Goal: Information Seeking & Learning: Check status

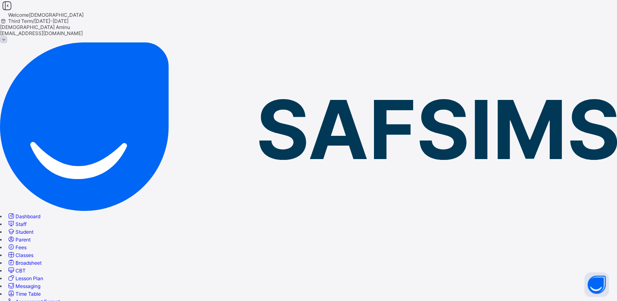
click at [42, 260] on span "Broadsheet" at bounding box center [28, 263] width 26 height 6
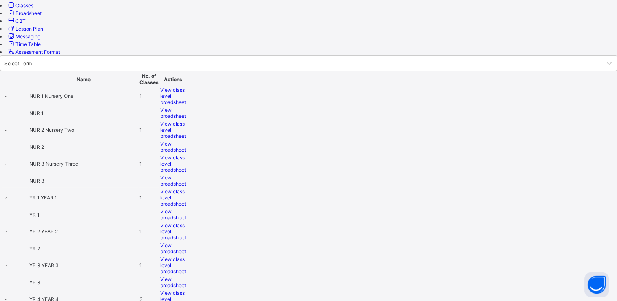
scroll to position [250, 0]
click at [186, 241] on span "View broadsheet" at bounding box center [173, 247] width 26 height 12
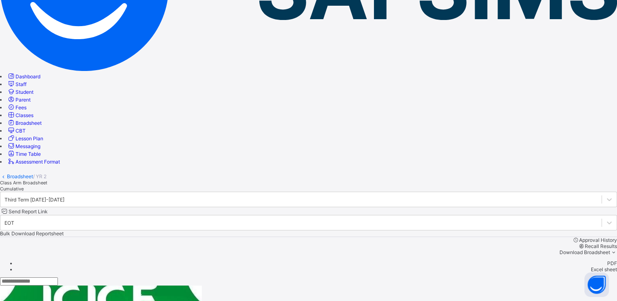
scroll to position [208, 0]
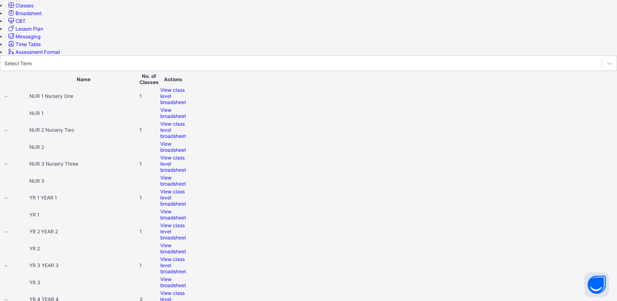
scroll to position [251, 0]
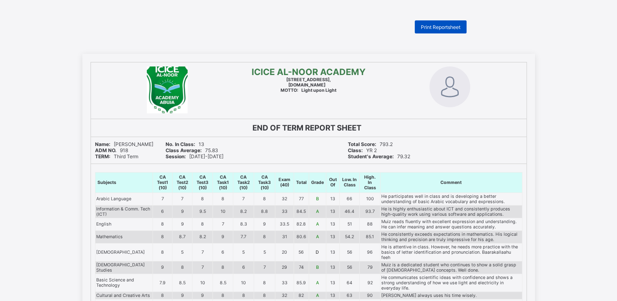
click at [430, 25] on span "Print Reportsheet" at bounding box center [441, 27] width 40 height 6
click at [401, 108] on div at bounding box center [450, 90] width 153 height 56
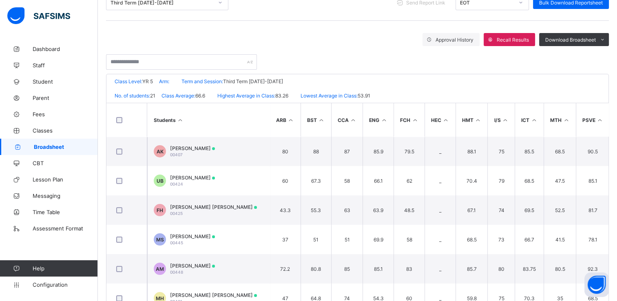
scroll to position [120, 0]
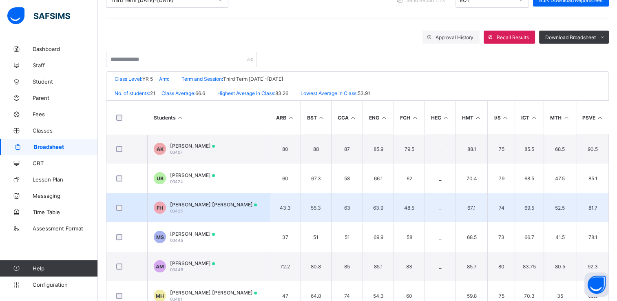
click at [208, 208] on div "[PERSON_NAME] [PERSON_NAME] 00425" at bounding box center [213, 207] width 87 height 12
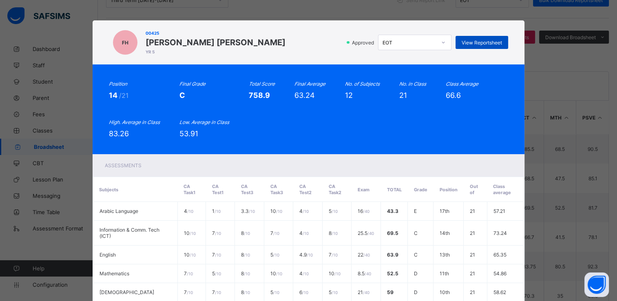
click at [480, 43] on span "View Reportsheet" at bounding box center [482, 43] width 40 height 6
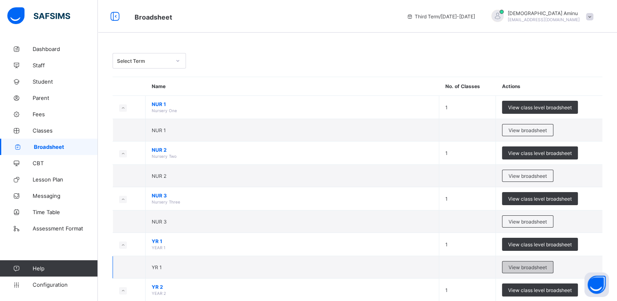
click at [527, 264] on span "View broadsheet" at bounding box center [528, 267] width 38 height 6
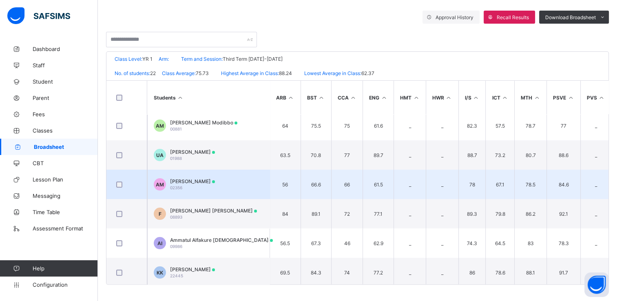
scroll to position [34, 0]
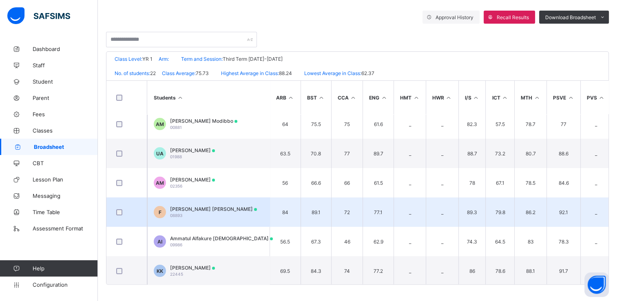
click at [206, 207] on span "Faisal Sanusi Umar" at bounding box center [213, 209] width 87 height 6
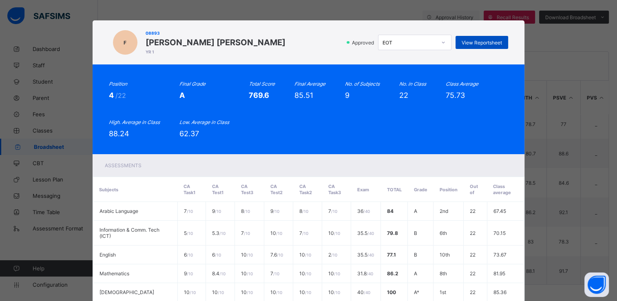
click at [485, 40] on span "View Reportsheet" at bounding box center [482, 43] width 40 height 6
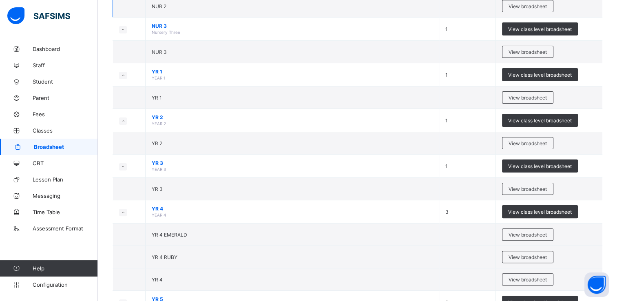
scroll to position [175, 0]
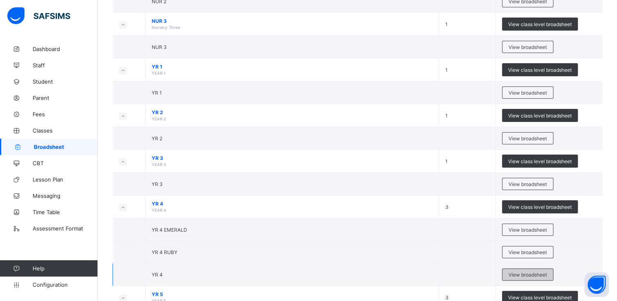
click at [542, 273] on span "View broadsheet" at bounding box center [528, 275] width 38 height 6
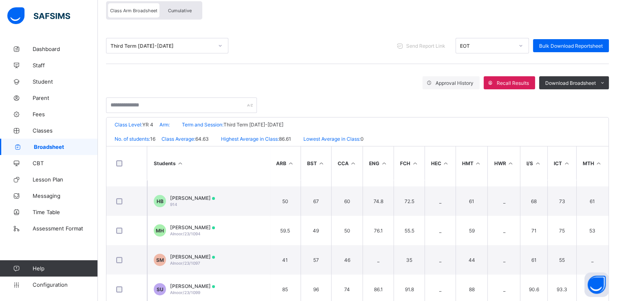
scroll to position [303, 0]
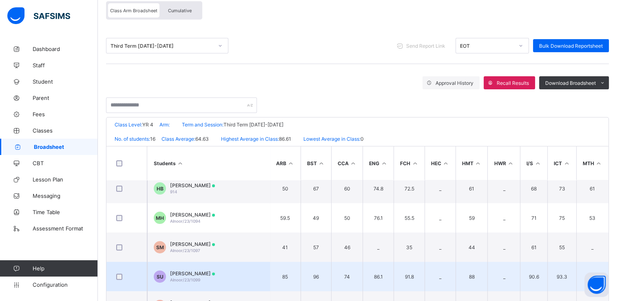
click at [200, 277] on span "Alnoor/23/1099" at bounding box center [185, 279] width 30 height 5
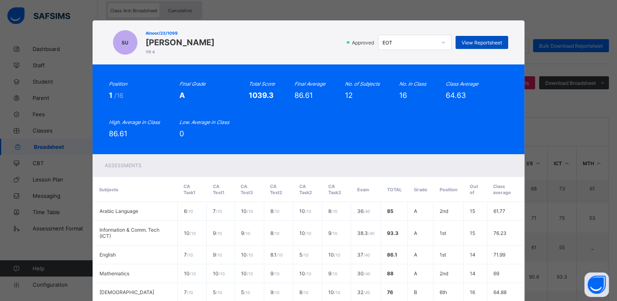
click at [496, 44] on span "View Reportsheet" at bounding box center [482, 43] width 40 height 6
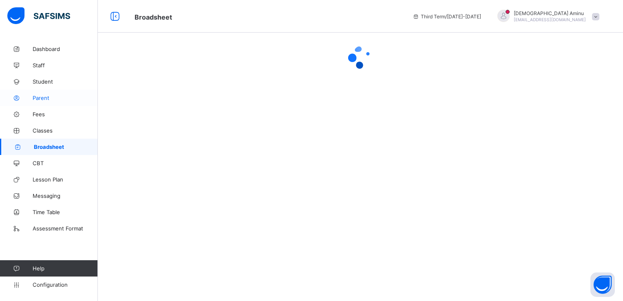
click at [45, 96] on span "Parent" at bounding box center [65, 98] width 65 height 7
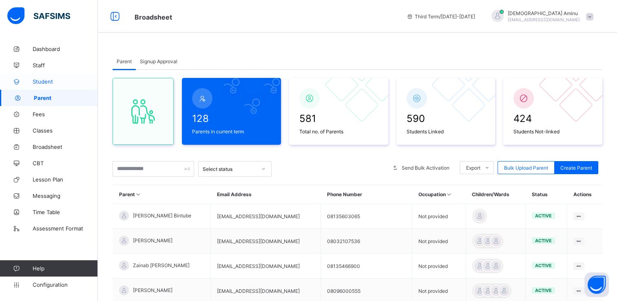
click at [57, 82] on span "Student" at bounding box center [65, 81] width 65 height 7
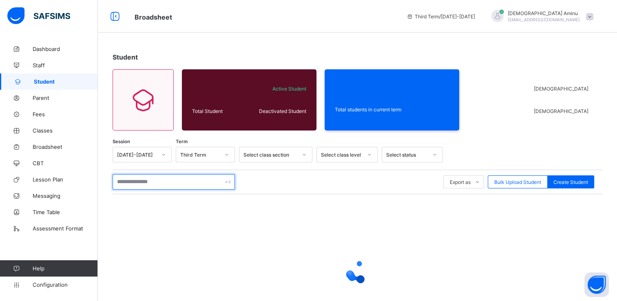
click at [144, 179] on input "text" at bounding box center [174, 181] width 122 height 15
type input "****"
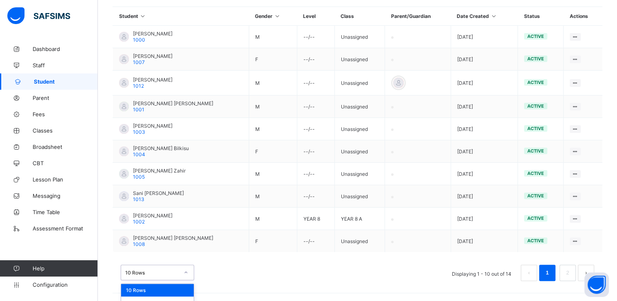
scroll to position [217, 0]
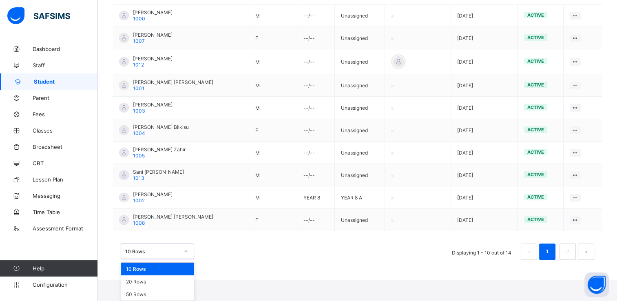
click at [188, 259] on div "option 10 Rows focused, 1 of 3. 3 results available. Use Up and Down to choose …" at bounding box center [157, 250] width 73 height 15
click at [160, 286] on div "20 Rows" at bounding box center [157, 281] width 73 height 13
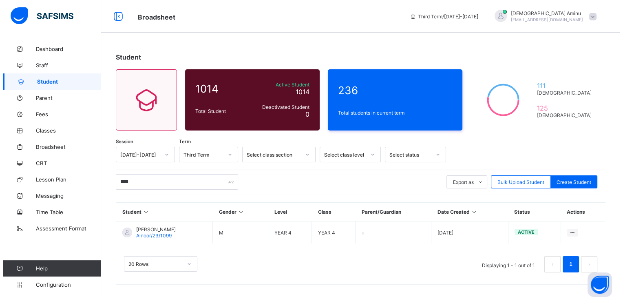
scroll to position [0, 0]
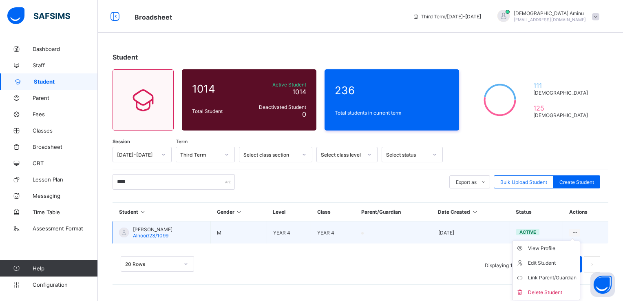
click at [573, 241] on ul "View Profile Edit Student Link Parent/Guardian Delete Student" at bounding box center [546, 271] width 68 height 60
click at [380, 228] on td at bounding box center [393, 232] width 77 height 22
click at [544, 272] on li "Link Parent/Guardian" at bounding box center [546, 277] width 67 height 15
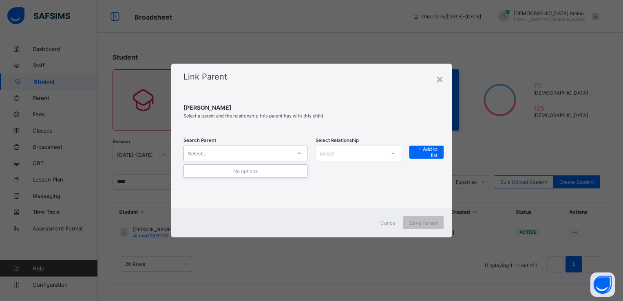
click at [237, 151] on div "Select..." at bounding box center [238, 153] width 108 height 11
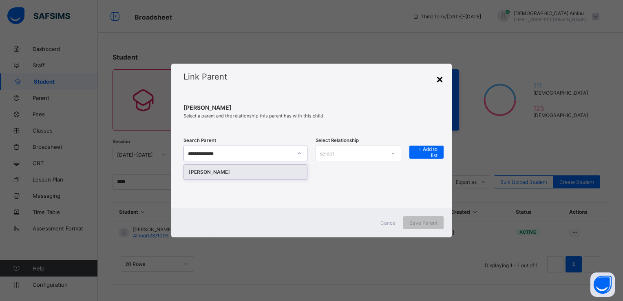
type input "**********"
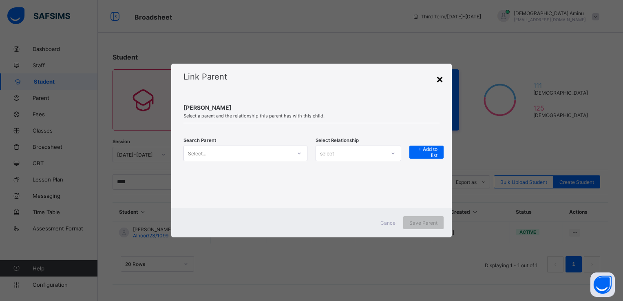
click at [440, 79] on div "×" at bounding box center [440, 79] width 8 height 14
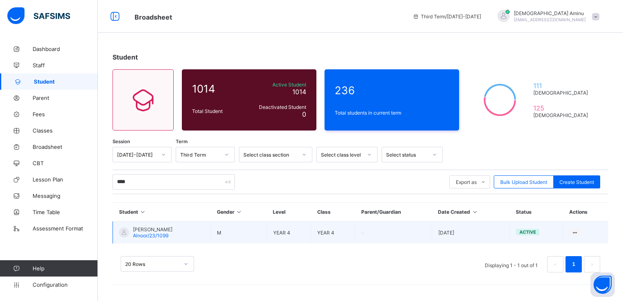
click at [141, 229] on span "[PERSON_NAME]" at bounding box center [153, 229] width 40 height 6
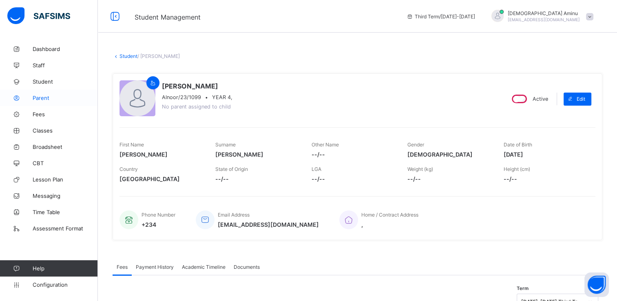
click at [47, 95] on span "Parent" at bounding box center [65, 98] width 65 height 7
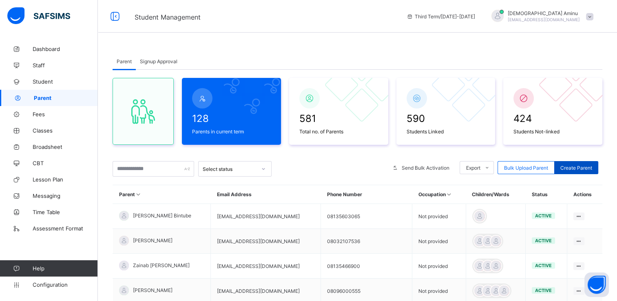
click at [587, 166] on span "Create Parent" at bounding box center [576, 168] width 32 height 6
select select "**"
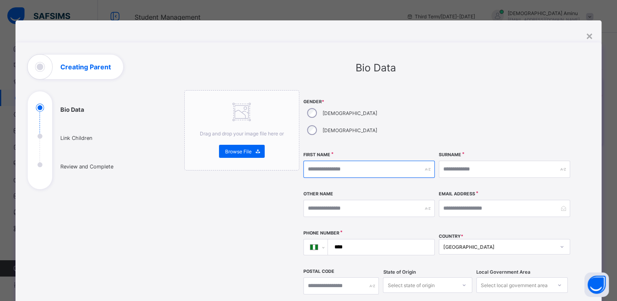
click at [383, 161] on input "text" at bounding box center [368, 169] width 131 height 17
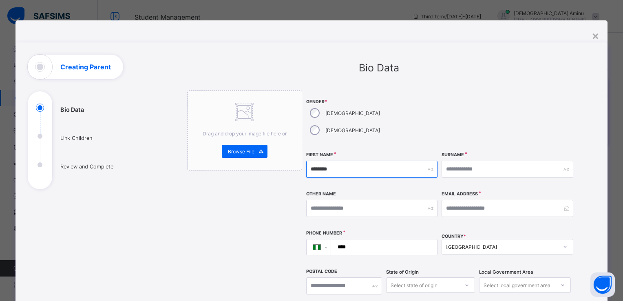
type input "********"
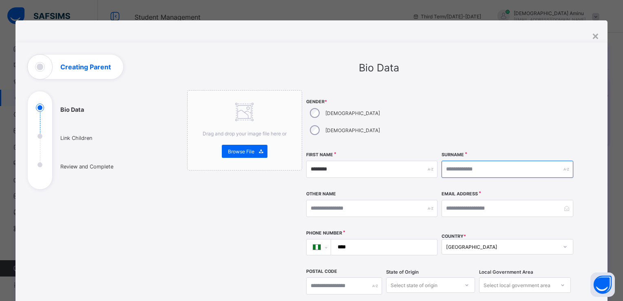
click at [508, 161] on input "text" at bounding box center [507, 169] width 131 height 17
type input "****"
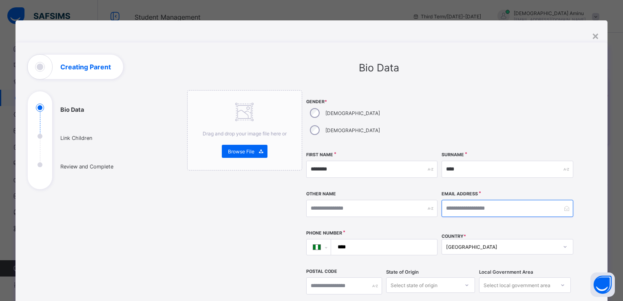
click at [469, 200] on input "email" at bounding box center [507, 208] width 131 height 17
type input "**********"
click at [386, 239] on input "****" at bounding box center [383, 246] width 100 height 15
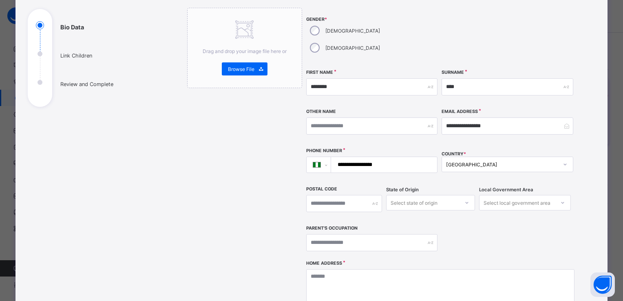
scroll to position [92, 0]
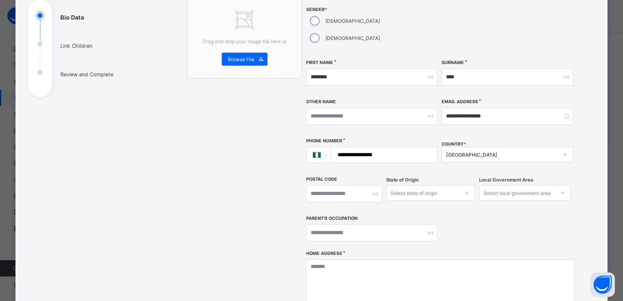
type input "**********"
click at [374, 259] on textarea at bounding box center [440, 300] width 268 height 82
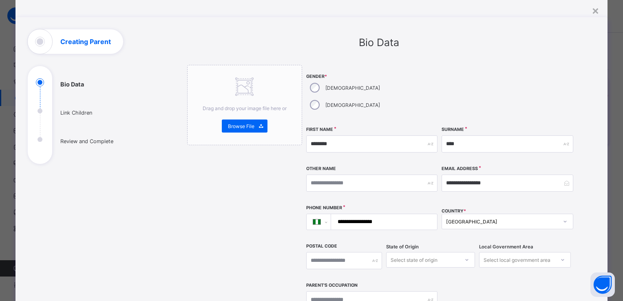
scroll to position [0, 0]
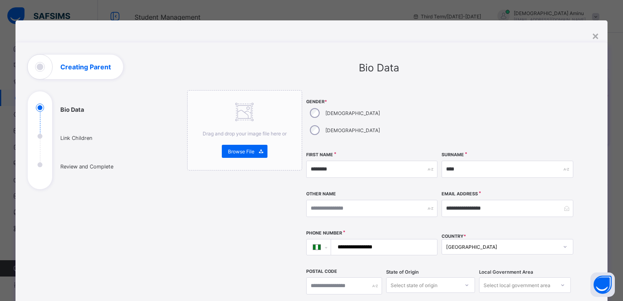
type textarea "**********"
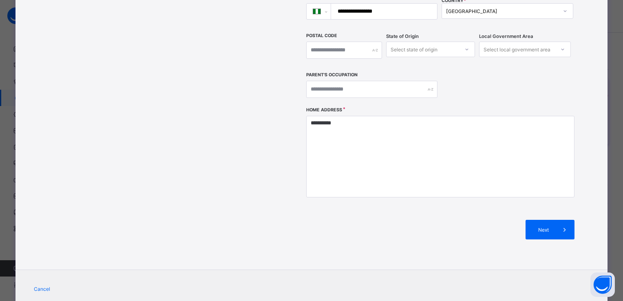
scroll to position [246, 0]
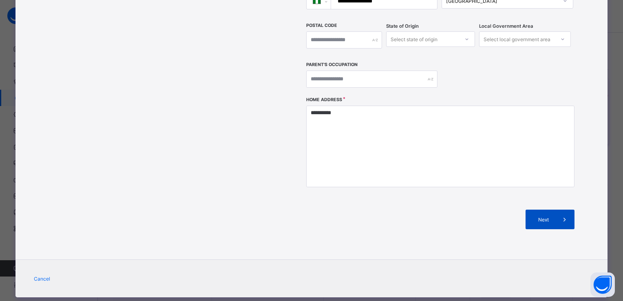
click at [546, 210] on div "Next" at bounding box center [550, 220] width 49 height 20
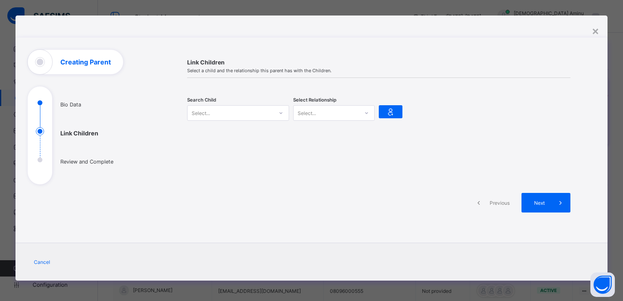
scroll to position [4, 0]
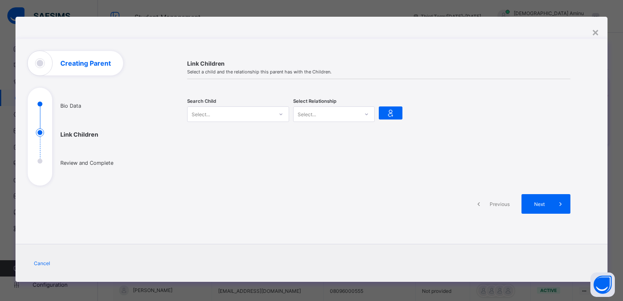
click at [279, 114] on icon at bounding box center [281, 114] width 5 height 8
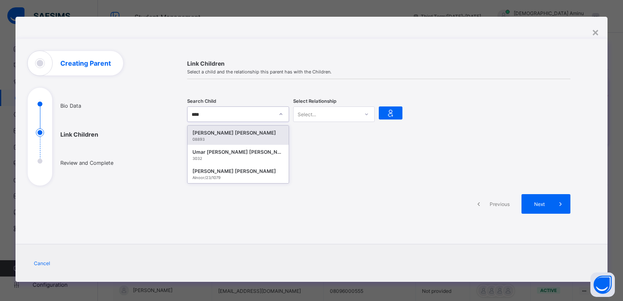
type input "*****"
click at [216, 133] on div "Faisal Sanusi Umar" at bounding box center [237, 133] width 91 height 8
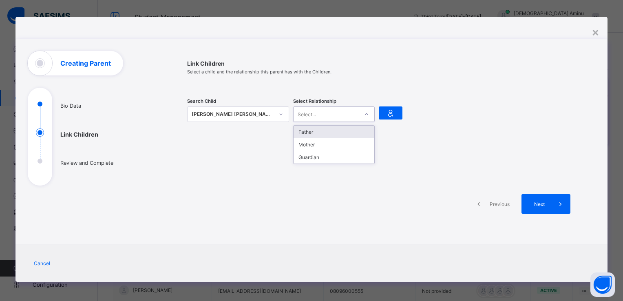
click at [364, 110] on icon at bounding box center [366, 114] width 5 height 8
click at [324, 130] on div "Father" at bounding box center [334, 132] width 81 height 13
click at [389, 110] on icon at bounding box center [390, 113] width 11 height 10
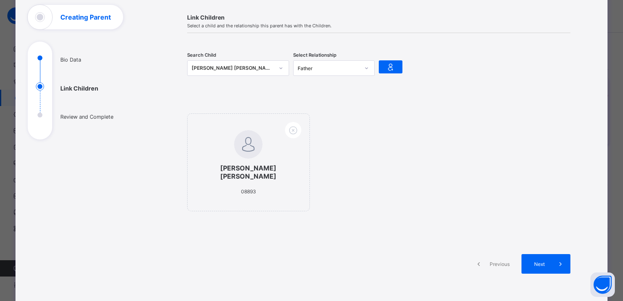
scroll to position [51, 0]
click at [280, 67] on icon at bounding box center [281, 67] width 5 height 8
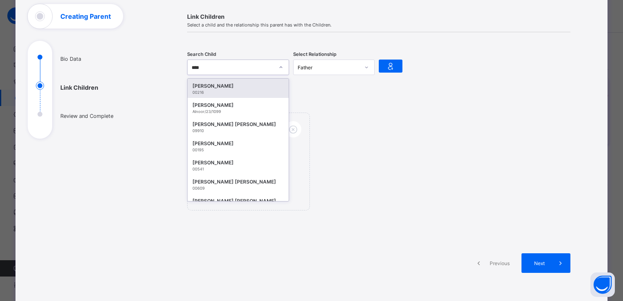
type input "*****"
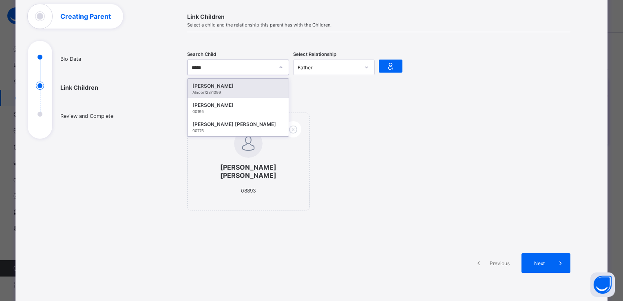
click at [220, 89] on div "[PERSON_NAME]" at bounding box center [237, 86] width 91 height 8
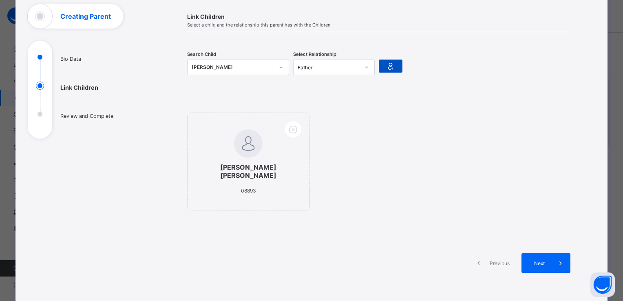
click at [385, 66] on icon at bounding box center [390, 66] width 11 height 10
drag, startPoint x: 279, startPoint y: 68, endPoint x: 204, endPoint y: 69, distance: 75.5
click at [279, 68] on icon at bounding box center [281, 67] width 5 height 8
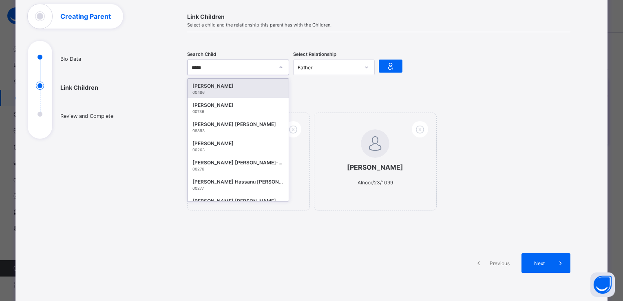
type input "******"
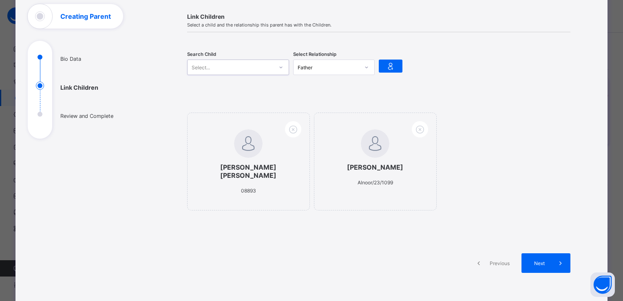
click at [206, 65] on div "Select..." at bounding box center [231, 67] width 86 height 11
type input "********"
click at [208, 86] on div "Salim Sanusi Umar" at bounding box center [237, 86] width 91 height 8
click at [387, 63] on icon at bounding box center [390, 66] width 11 height 10
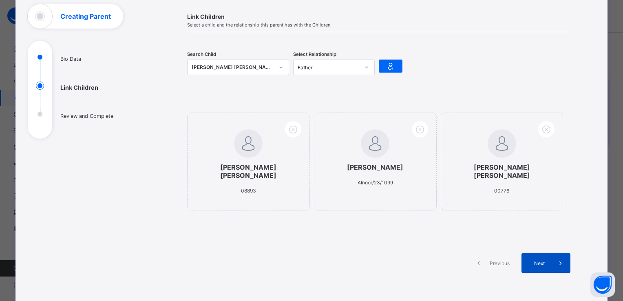
click at [538, 260] on span "Next" at bounding box center [539, 263] width 23 height 6
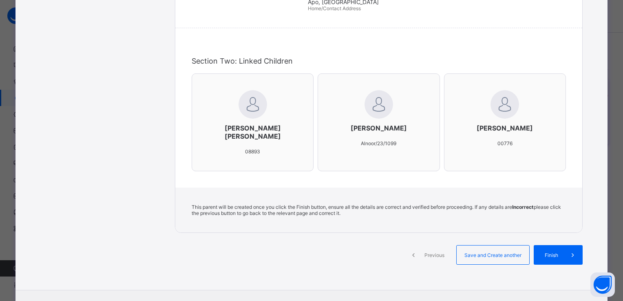
scroll to position [196, 0]
click at [547, 251] on span "Finish" at bounding box center [551, 254] width 23 height 6
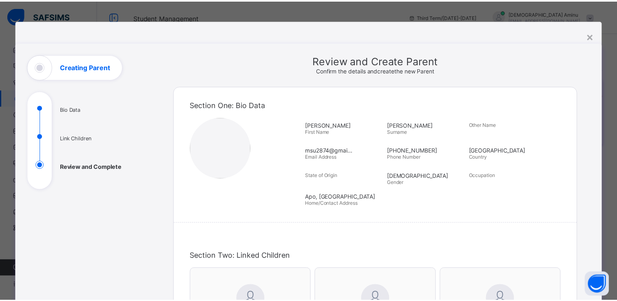
scroll to position [22, 0]
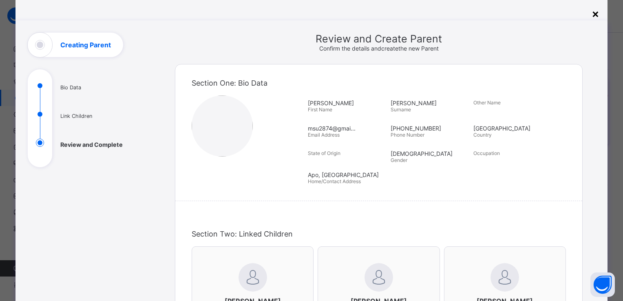
click at [594, 13] on div "×" at bounding box center [596, 14] width 8 height 14
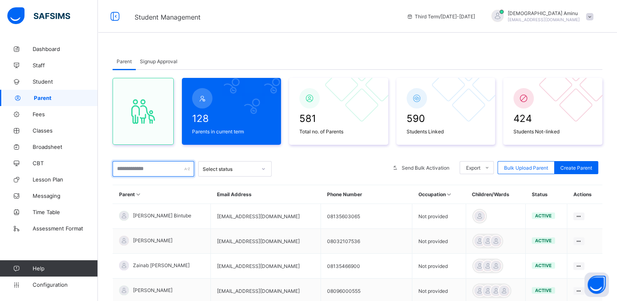
click at [167, 168] on input "text" at bounding box center [154, 168] width 82 height 15
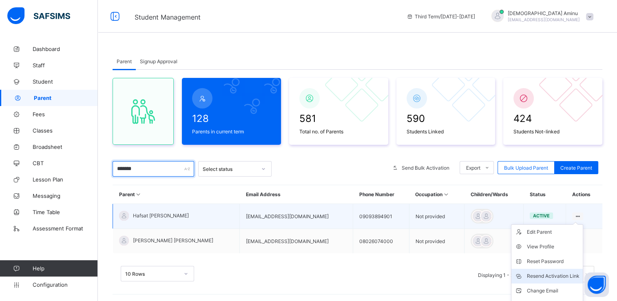
type input "*******"
click at [547, 269] on li "Resend Activation Link" at bounding box center [546, 276] width 71 height 15
click at [544, 272] on div "Resend Activation Link" at bounding box center [553, 276] width 53 height 8
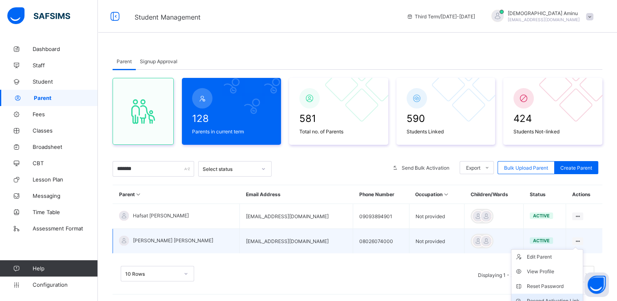
click at [560, 297] on div "Resend Activation Link" at bounding box center [553, 301] width 53 height 8
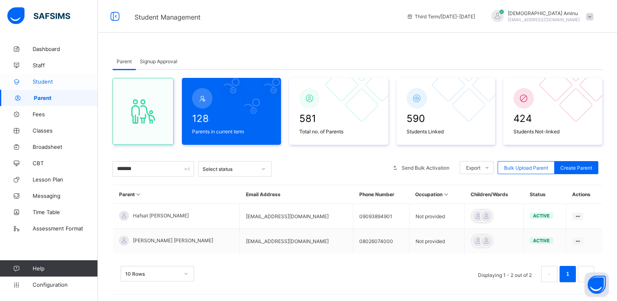
click at [52, 82] on span "Student" at bounding box center [65, 81] width 65 height 7
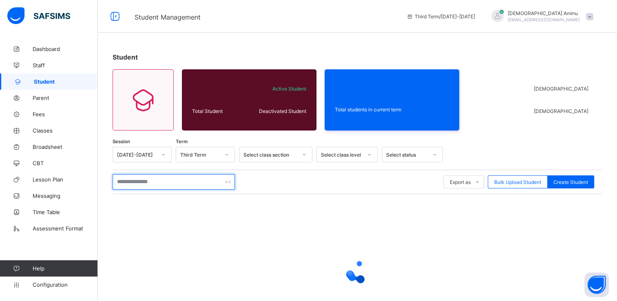
click at [148, 181] on input "text" at bounding box center [174, 181] width 122 height 15
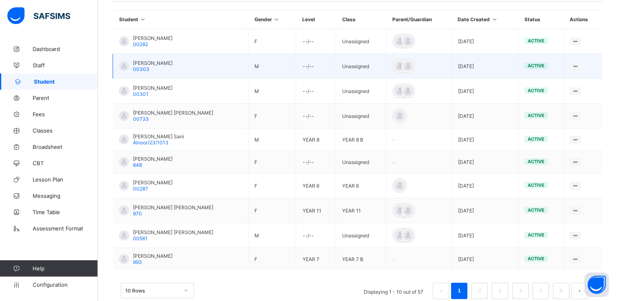
scroll to position [210, 0]
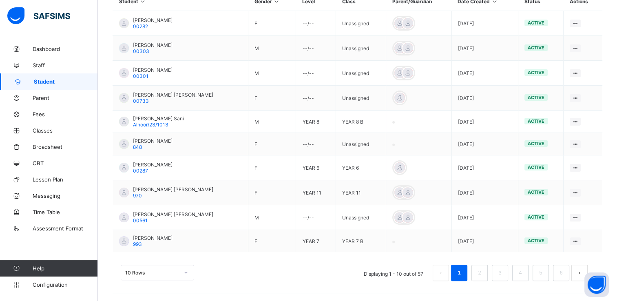
type input "**********"
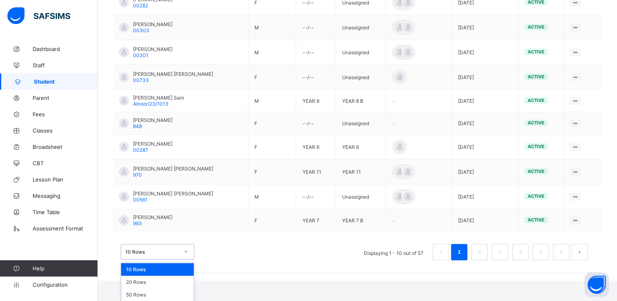
click at [184, 259] on div "option 10 Rows focused, 1 of 3. 3 results available. Use Up and Down to choose …" at bounding box center [157, 251] width 73 height 15
click at [164, 281] on div "20 Rows" at bounding box center [157, 282] width 73 height 13
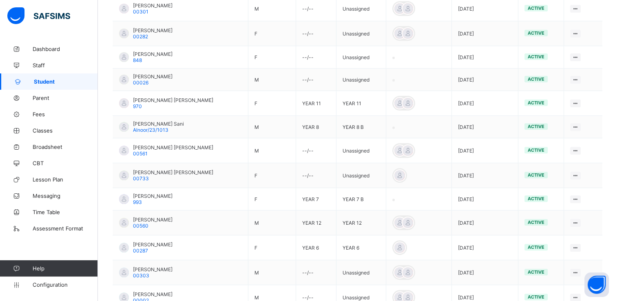
scroll to position [280, 0]
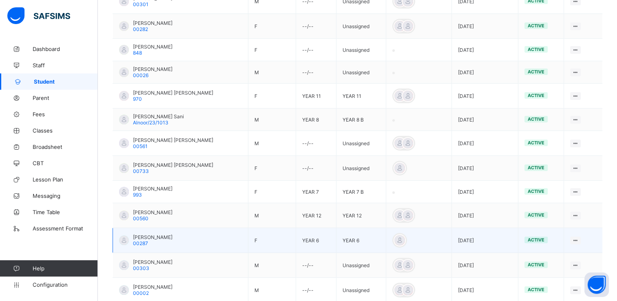
click at [153, 239] on span "Khadija Bashir" at bounding box center [153, 237] width 40 height 6
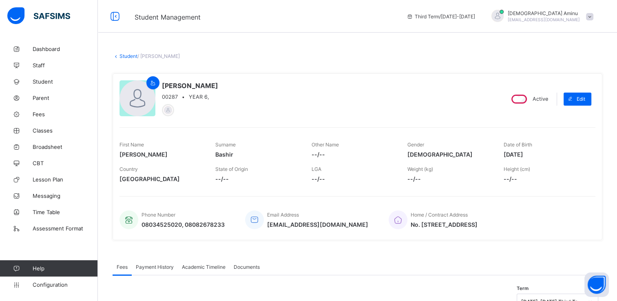
click at [200, 159] on div "First Name Khadija" at bounding box center [161, 149] width 84 height 24
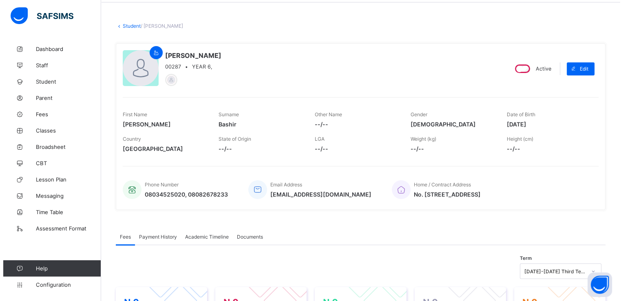
scroll to position [31, 0]
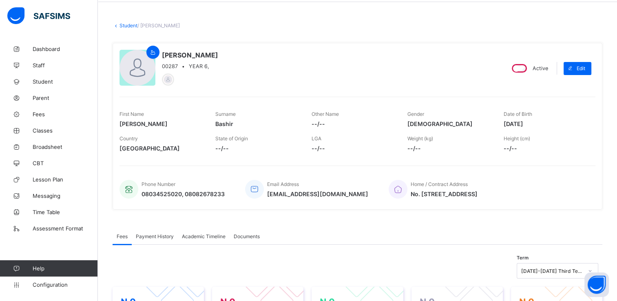
click at [209, 234] on span "Academic Timeline" at bounding box center [204, 236] width 44 height 6
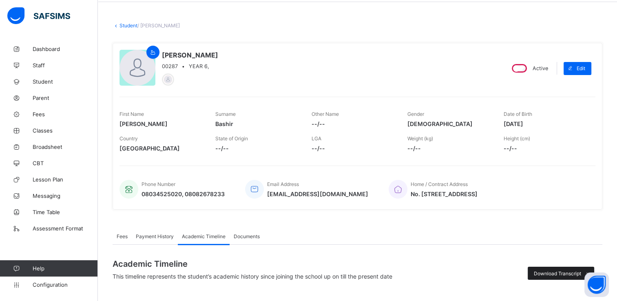
click at [551, 273] on span "Download Transcript" at bounding box center [557, 273] width 47 height 6
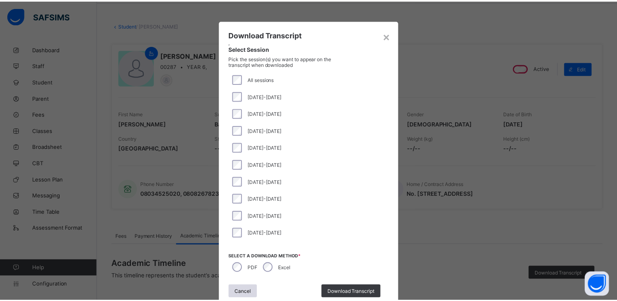
scroll to position [28, 0]
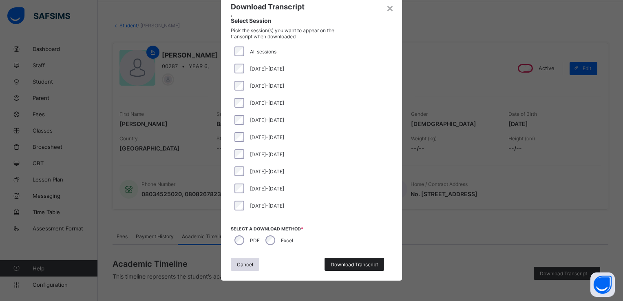
click at [360, 265] on span "Download Transcript" at bounding box center [354, 264] width 47 height 6
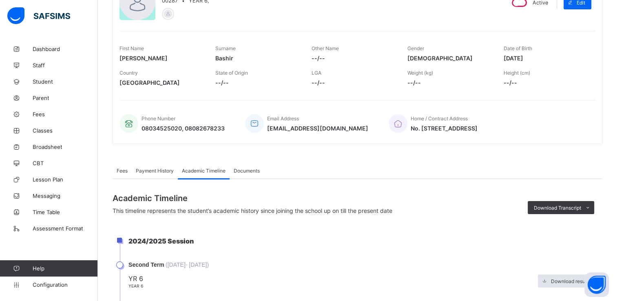
scroll to position [0, 0]
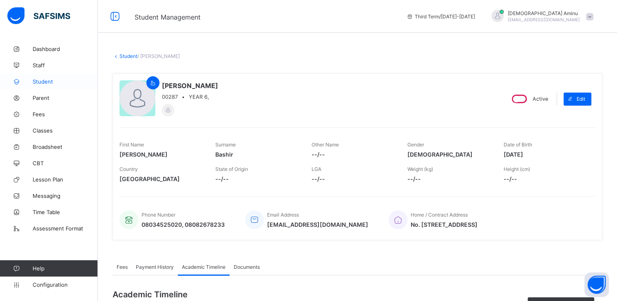
click at [48, 83] on span "Student" at bounding box center [65, 81] width 65 height 7
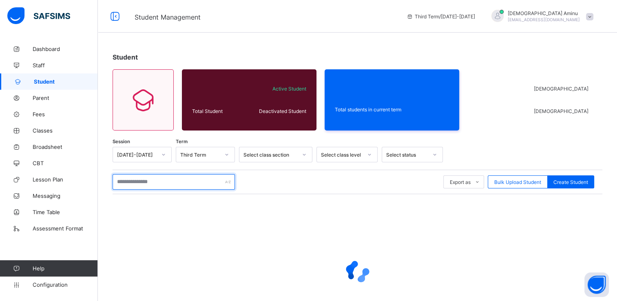
click at [160, 181] on input "text" at bounding box center [174, 181] width 122 height 15
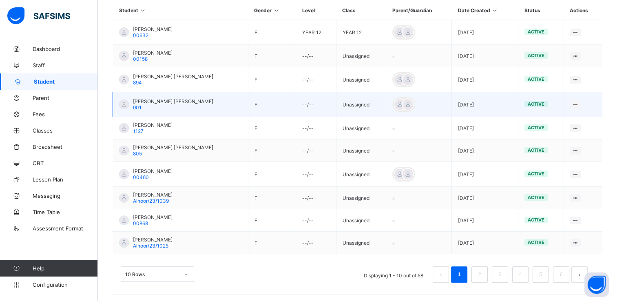
scroll to position [203, 0]
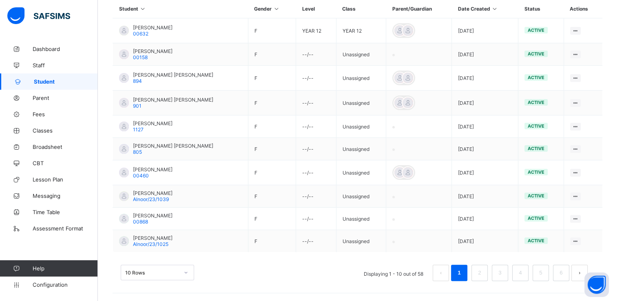
type input "**********"
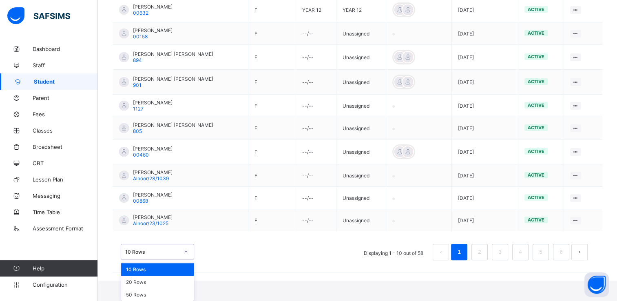
click at [184, 259] on div "option 10 Rows focused, 1 of 3. 3 results available. Use Up and Down to choose …" at bounding box center [157, 251] width 73 height 15
click at [157, 280] on div "20 Rows" at bounding box center [157, 282] width 73 height 13
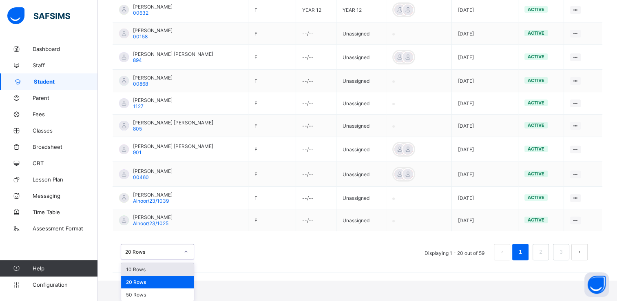
click at [186, 259] on div "option 10 Rows focused, 1 of 3. 3 results available. Use Up and Down to choose …" at bounding box center [157, 251] width 73 height 15
click at [140, 292] on div "50 Rows" at bounding box center [157, 294] width 73 height 13
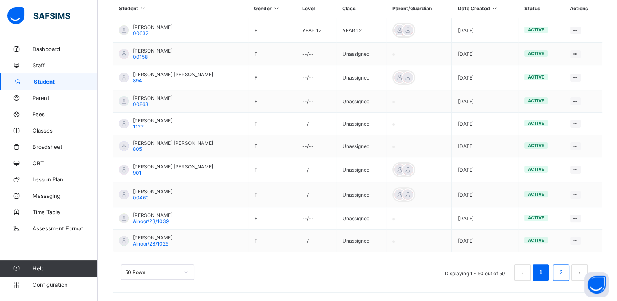
scroll to position [203, 0]
click at [565, 274] on link "2" at bounding box center [561, 273] width 8 height 11
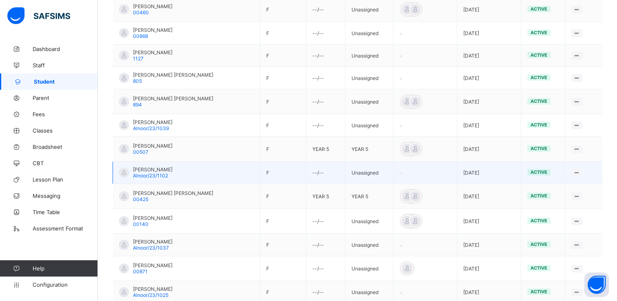
scroll to position [0, 0]
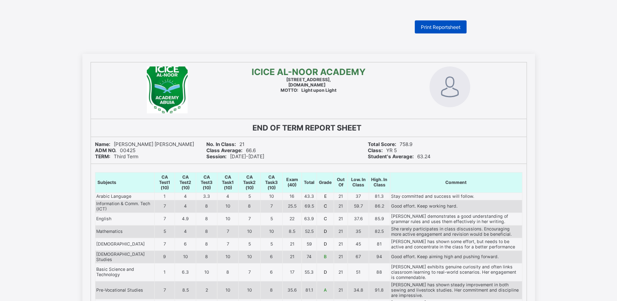
click at [449, 29] on span "Print Reportsheet" at bounding box center [441, 27] width 40 height 6
click at [280, 45] on div "Print Reportsheet ICICE AL-NOOR ACADEMY Plot 289, IBB Way, Wuse 2, Abuja, www.i…" at bounding box center [308, 295] width 617 height 551
click at [448, 29] on span "Print Reportsheet" at bounding box center [441, 27] width 40 height 6
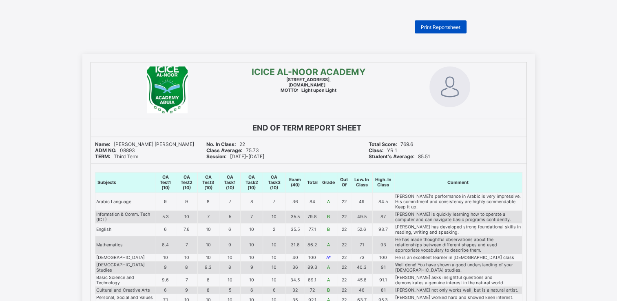
click at [442, 23] on div "Print Reportsheet" at bounding box center [441, 26] width 52 height 13
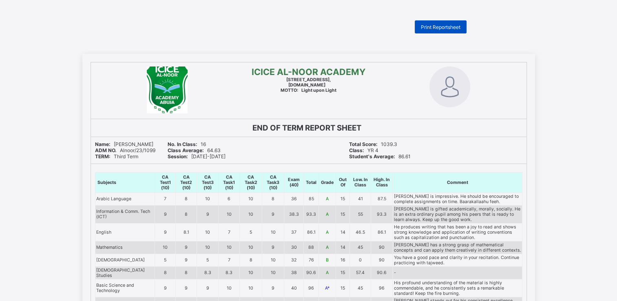
click at [447, 25] on span "Print Reportsheet" at bounding box center [441, 27] width 40 height 6
